Goal: Transaction & Acquisition: Purchase product/service

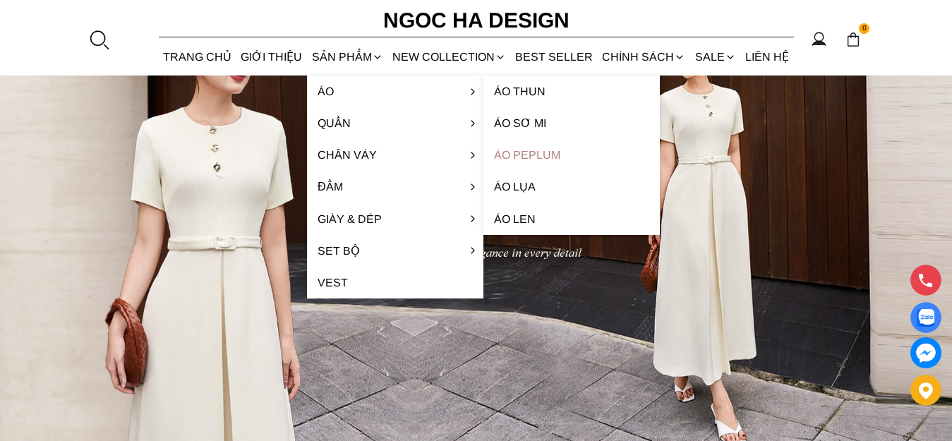
click at [514, 149] on link "Áo Peplum" at bounding box center [571, 155] width 176 height 32
click at [514, 154] on link "Áo Peplum" at bounding box center [571, 155] width 176 height 32
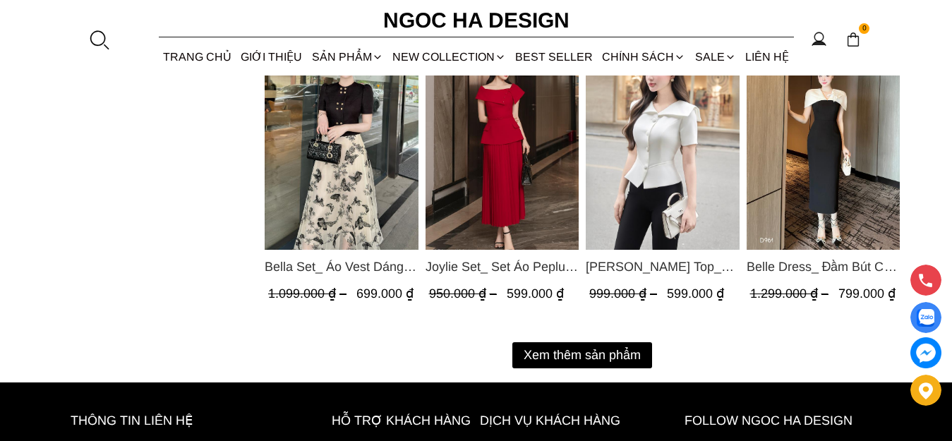
scroll to position [1905, 0]
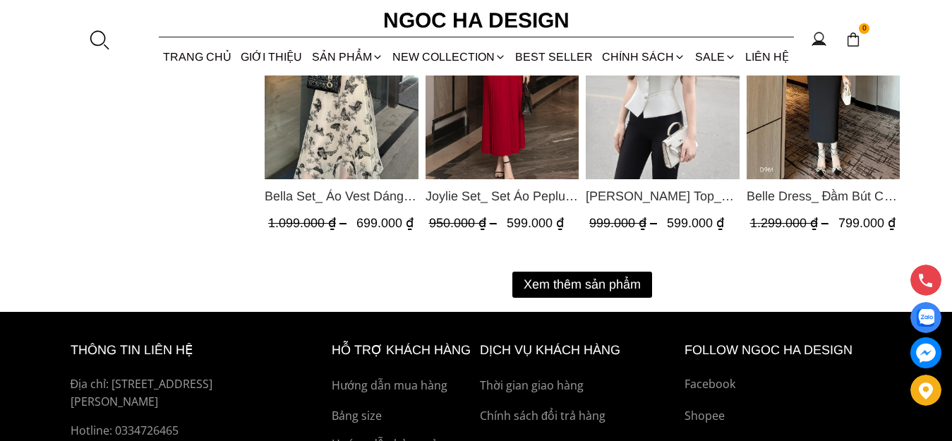
click at [591, 281] on button "Xem thêm sản phẩm" at bounding box center [582, 285] width 140 height 26
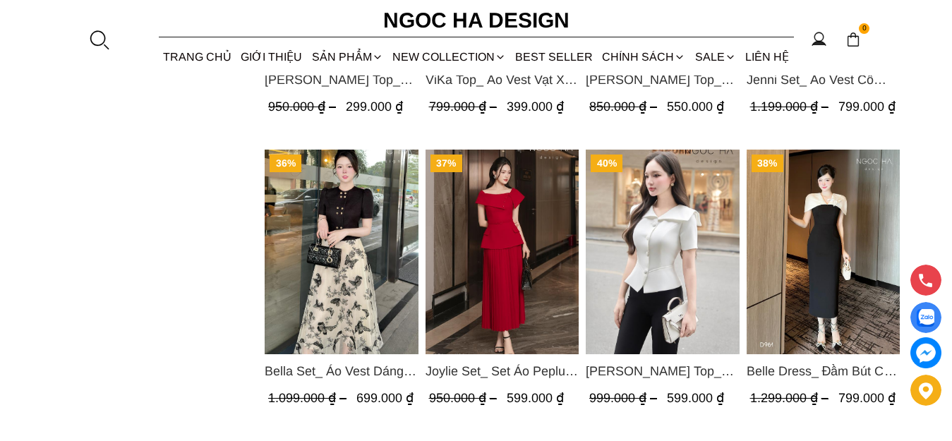
scroll to position [1763, 0]
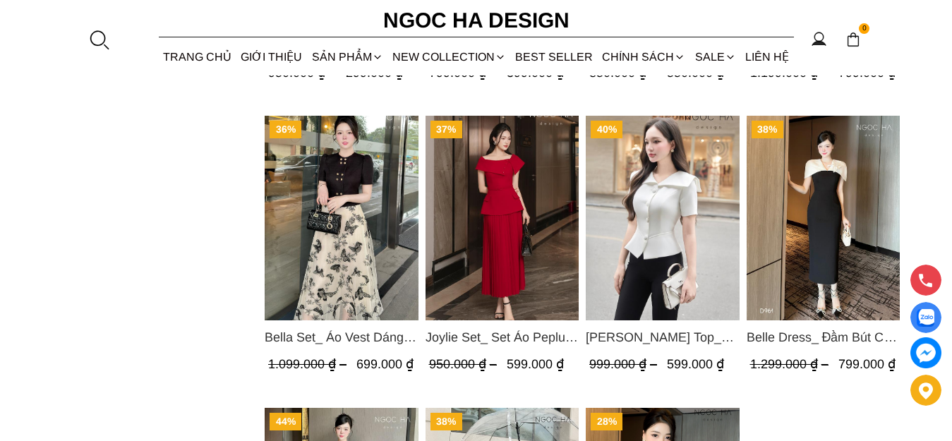
click at [494, 236] on img "Product image - Joylie Set_ Set Áo Peplum Vai Lệch, Chân Váy Dập Ly Màu Đỏ A956…" at bounding box center [502, 218] width 154 height 205
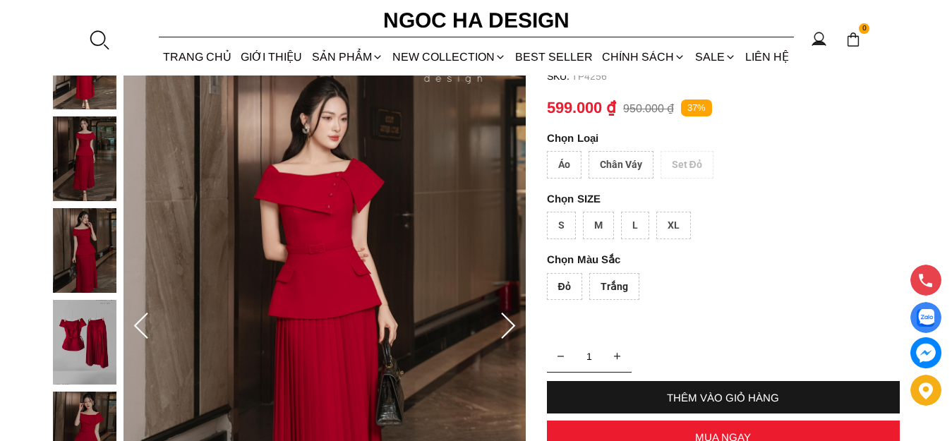
scroll to position [71, 0]
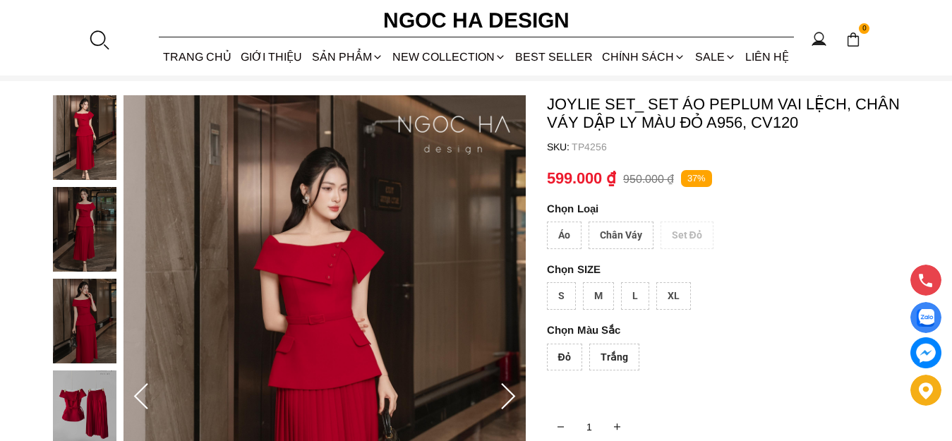
click at [94, 305] on img at bounding box center [84, 321] width 63 height 85
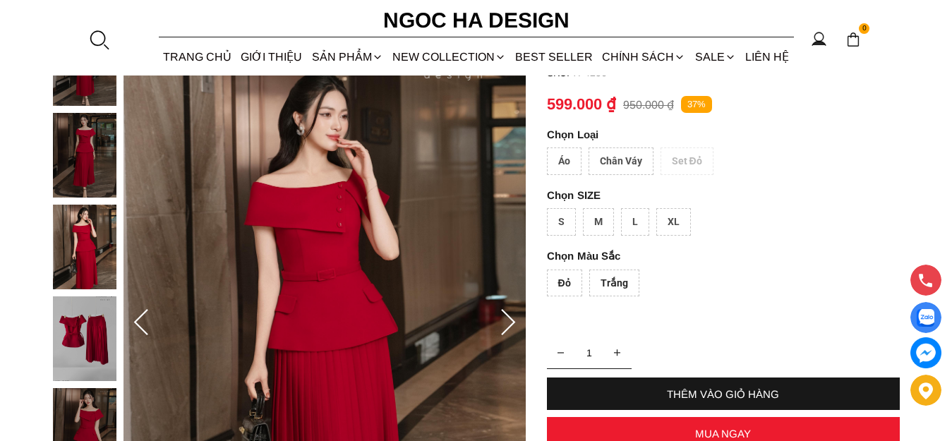
scroll to position [141, 0]
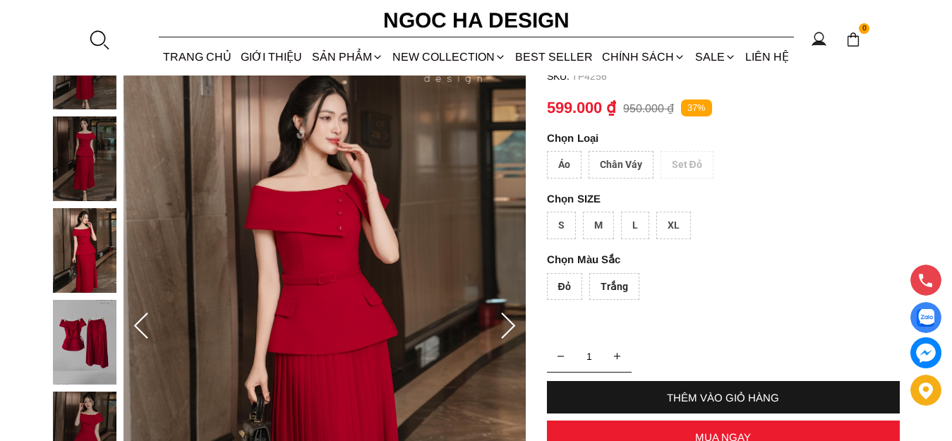
click at [619, 296] on div "Trắng" at bounding box center [614, 287] width 50 height 28
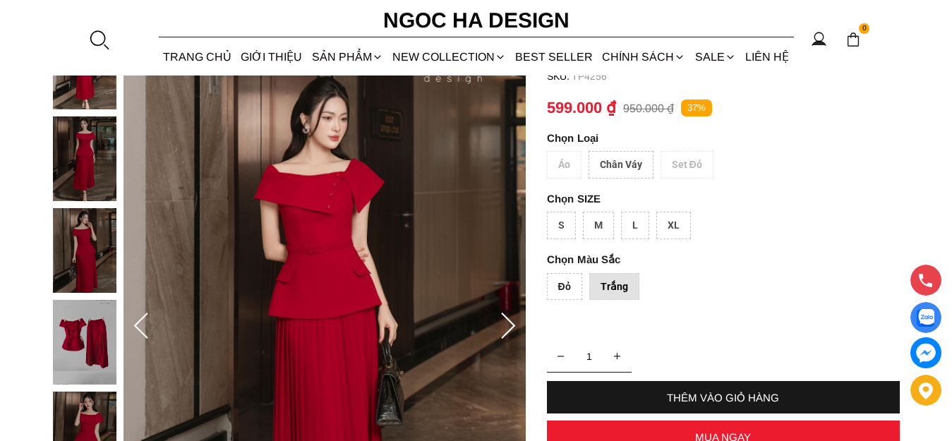
click at [572, 290] on div "Đỏ" at bounding box center [564, 287] width 35 height 28
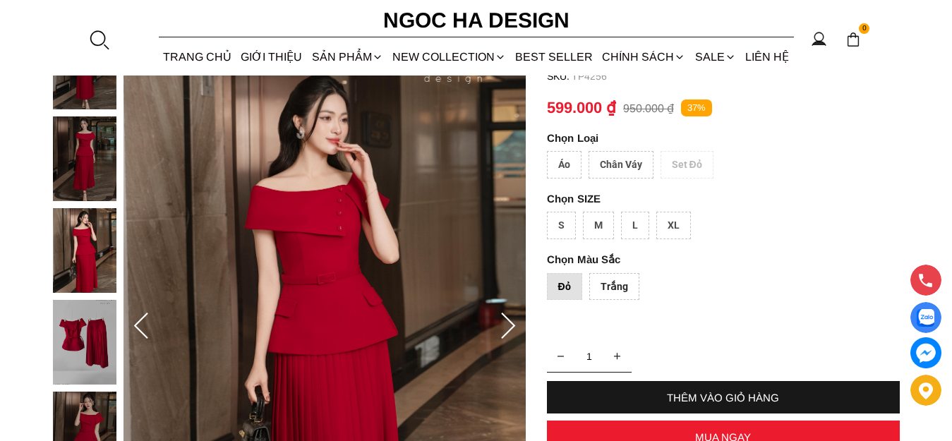
click at [73, 351] on img at bounding box center [84, 342] width 63 height 85
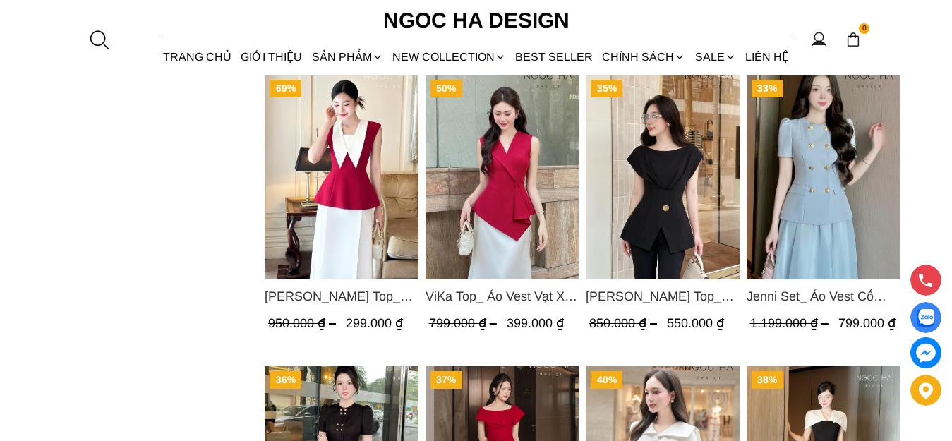
scroll to position [1329, 0]
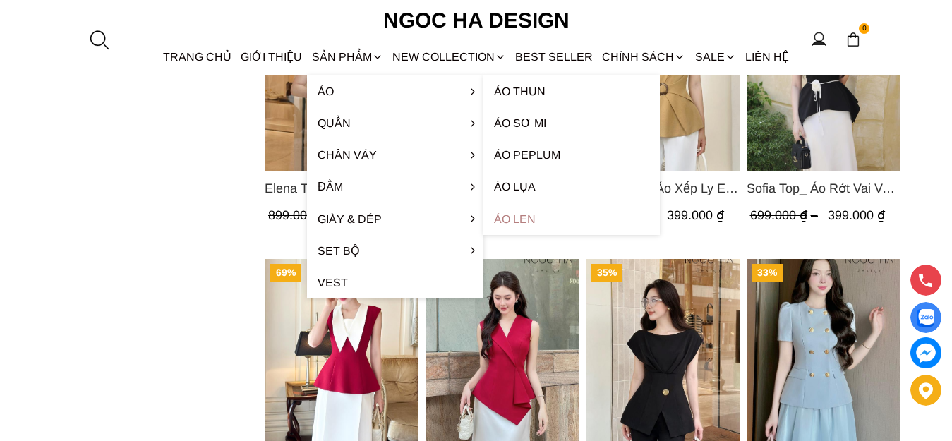
click at [528, 217] on link "Áo len" at bounding box center [571, 219] width 176 height 32
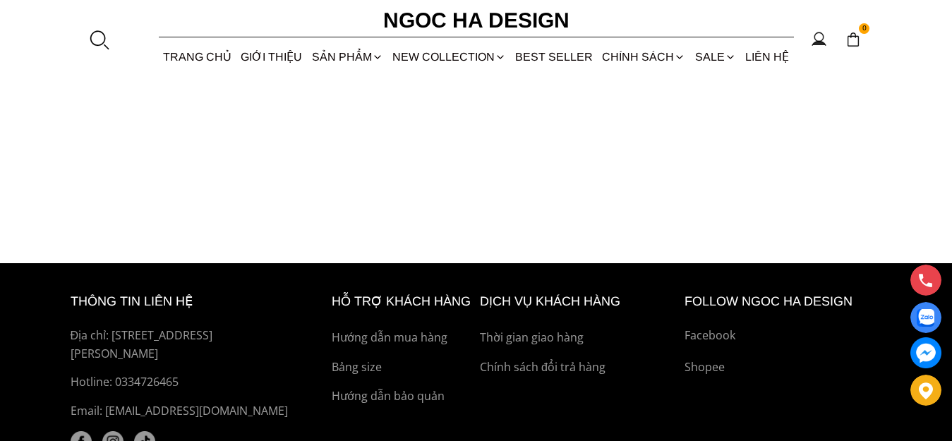
scroll to position [635, 0]
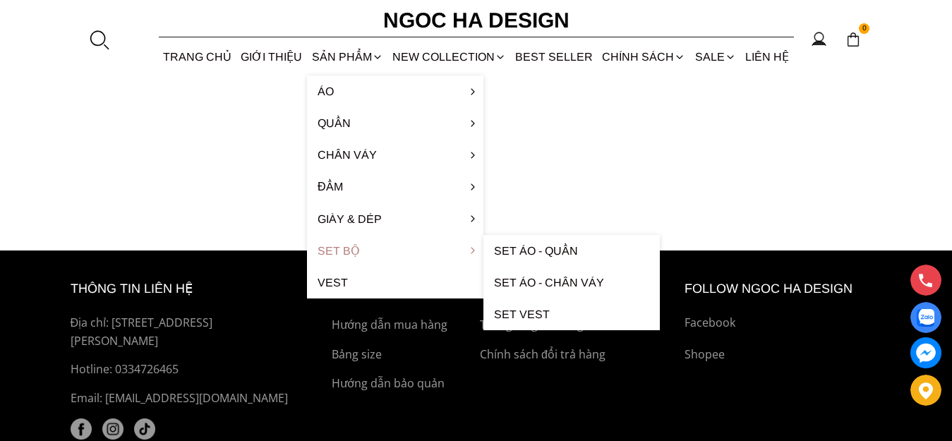
click at [335, 255] on link "Set Bộ" at bounding box center [395, 251] width 176 height 32
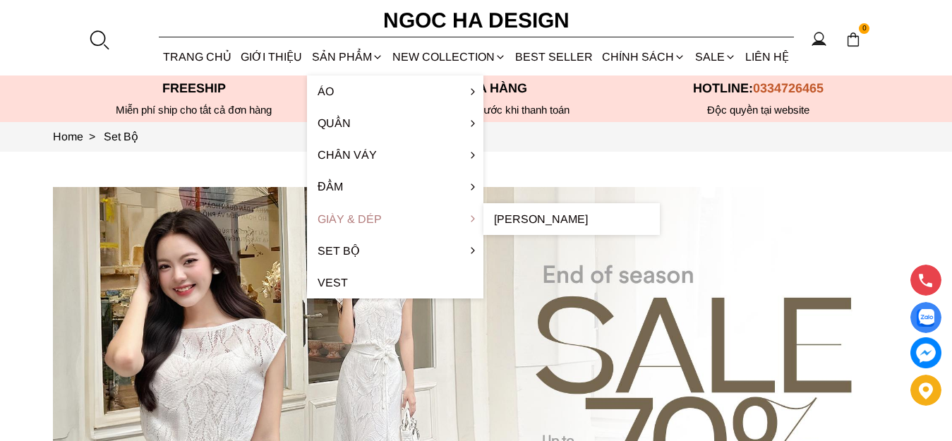
click at [345, 218] on link "Giày & Dép" at bounding box center [395, 219] width 176 height 32
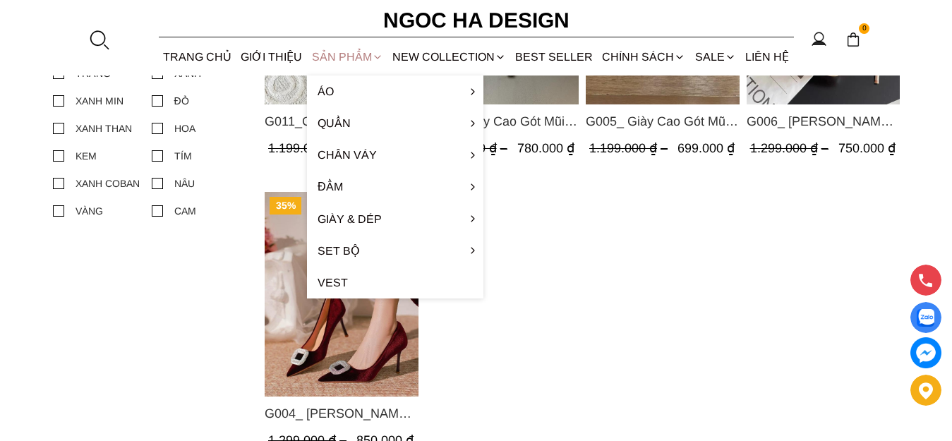
scroll to position [282, 0]
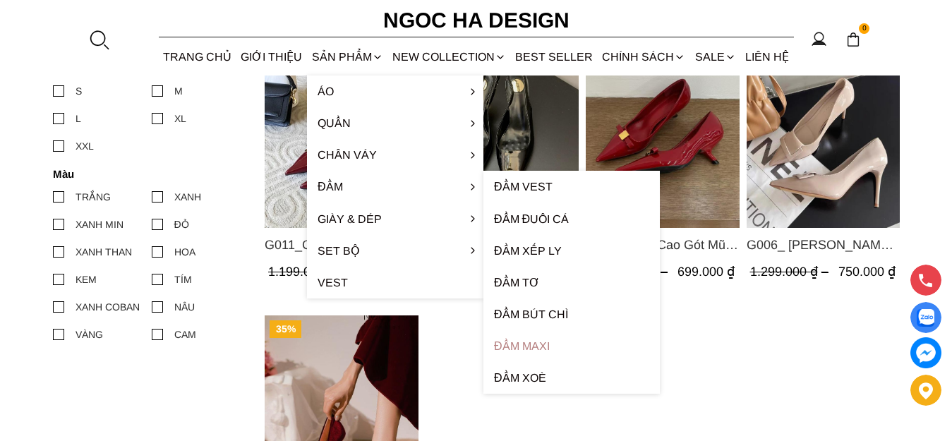
click at [512, 344] on link "Đầm Maxi" at bounding box center [571, 346] width 176 height 32
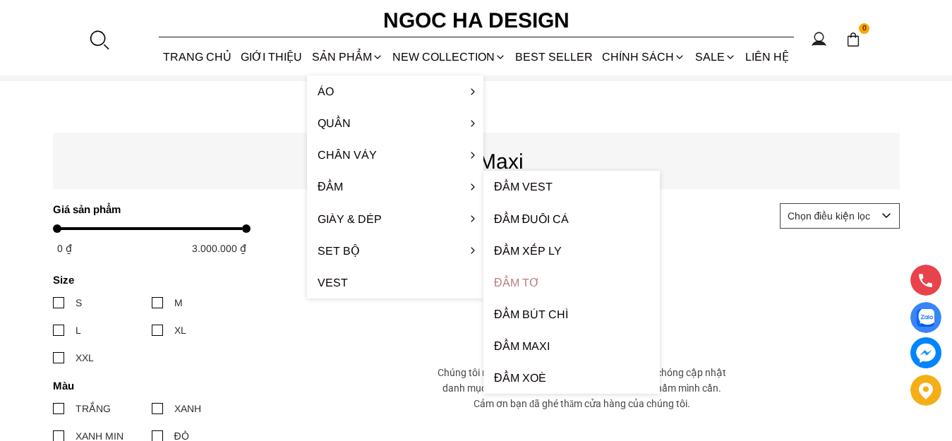
click at [522, 279] on link "Đầm tơ" at bounding box center [571, 283] width 176 height 32
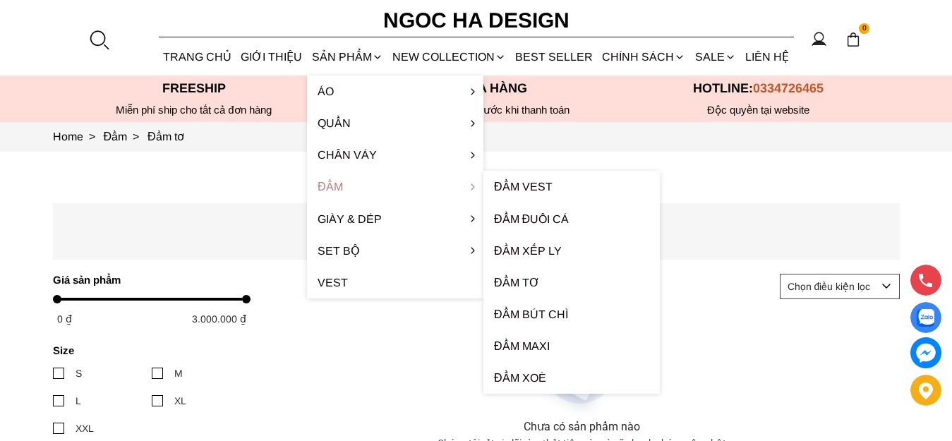
click at [346, 181] on link "Đầm" at bounding box center [395, 187] width 176 height 32
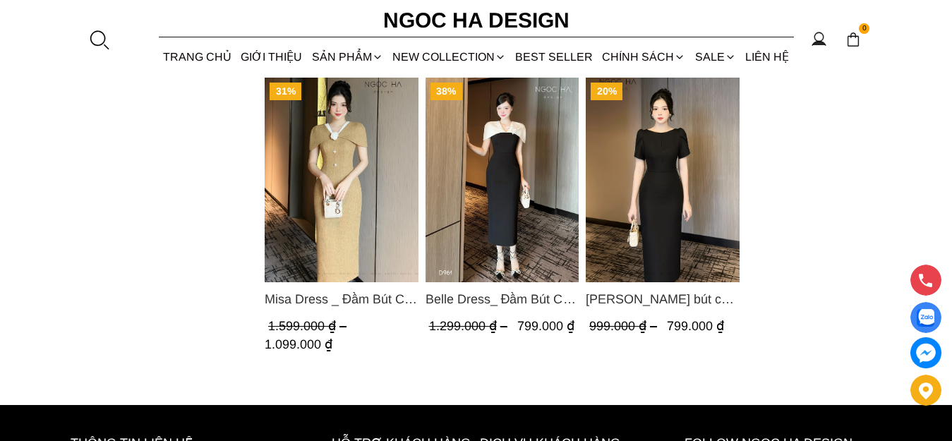
scroll to position [2072, 0]
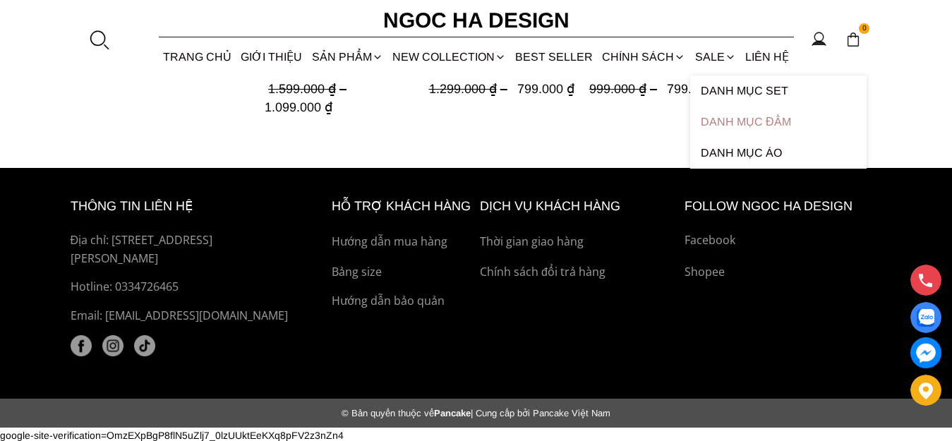
click at [739, 119] on link "Danh Mục Đầm" at bounding box center [778, 122] width 176 height 31
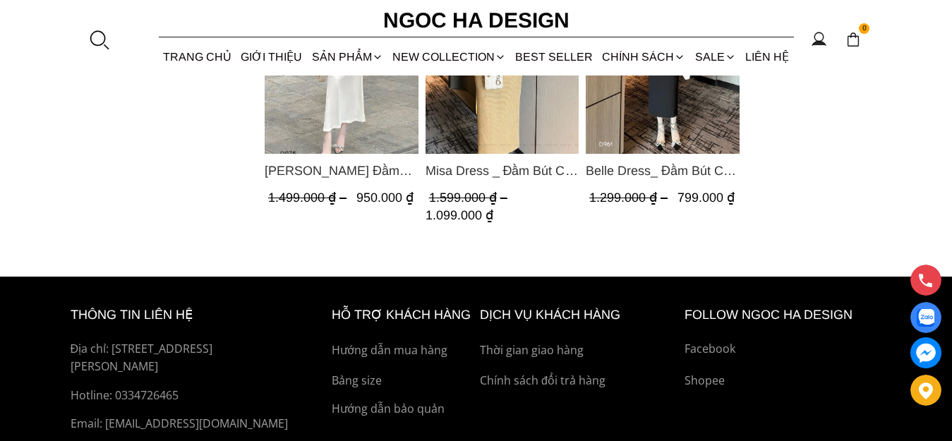
scroll to position [1165, 0]
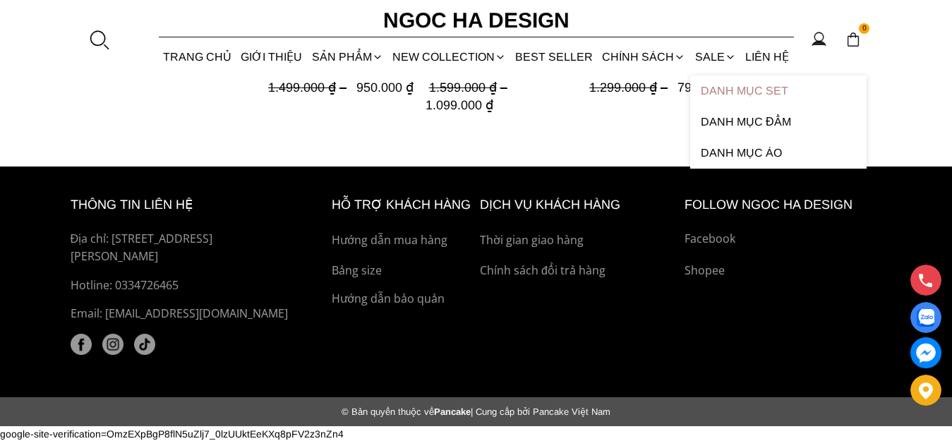
click at [724, 87] on link "Danh Mục Set" at bounding box center [778, 90] width 176 height 31
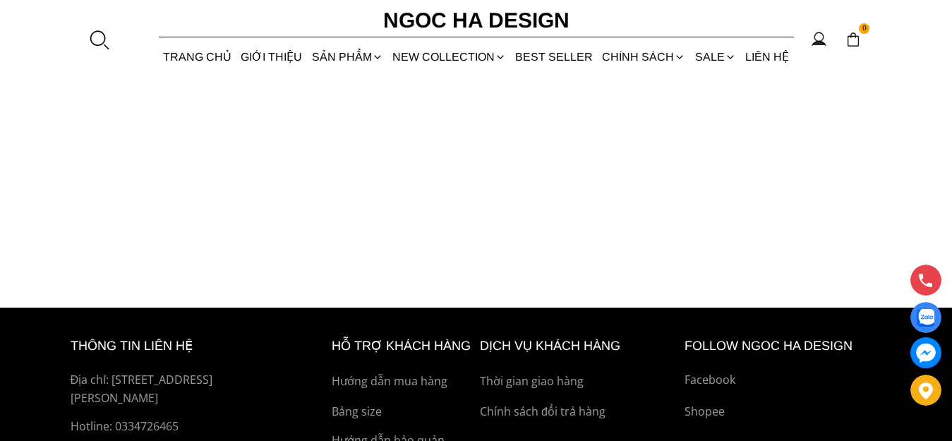
scroll to position [988, 0]
